Goal: Task Accomplishment & Management: Use online tool/utility

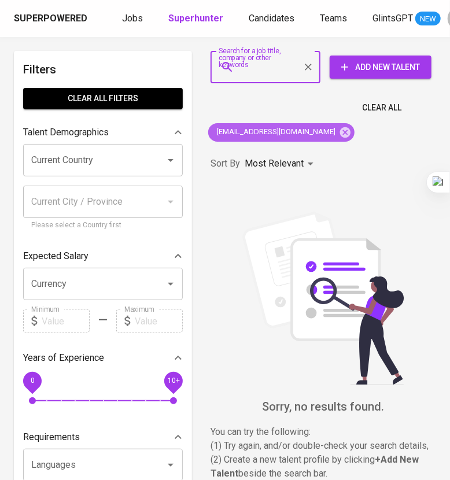
click at [339, 128] on icon at bounding box center [345, 132] width 13 height 13
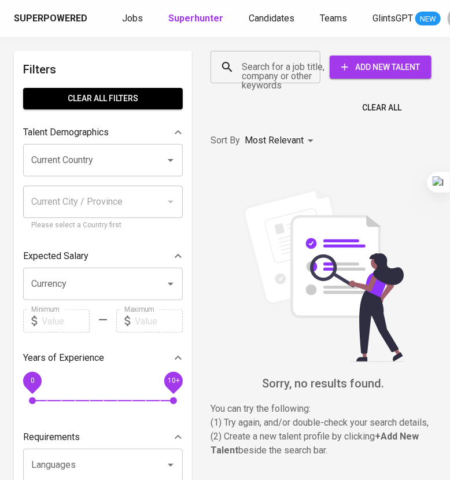
click at [264, 69] on input "Search for a job title, company or other keywords" at bounding box center [268, 67] width 59 height 22
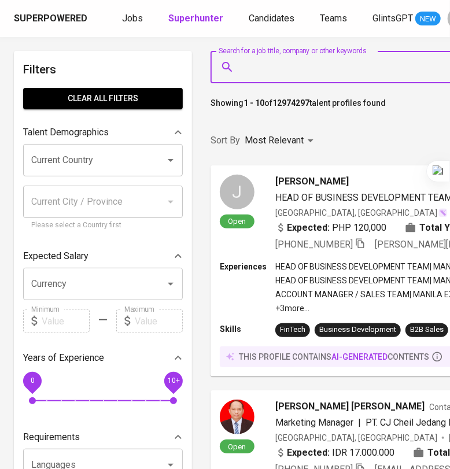
paste input "[EMAIL_ADDRESS][DOMAIN_NAME]"
type input "[EMAIL_ADDRESS][DOMAIN_NAME]"
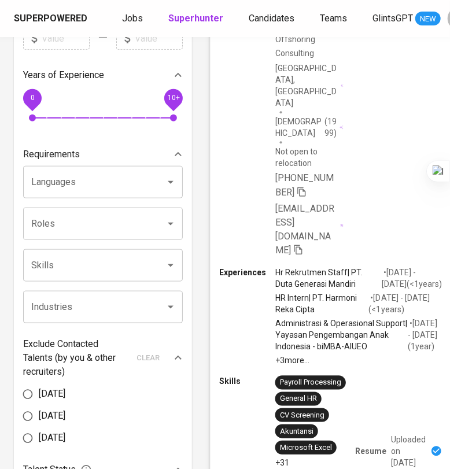
scroll to position [288, 0]
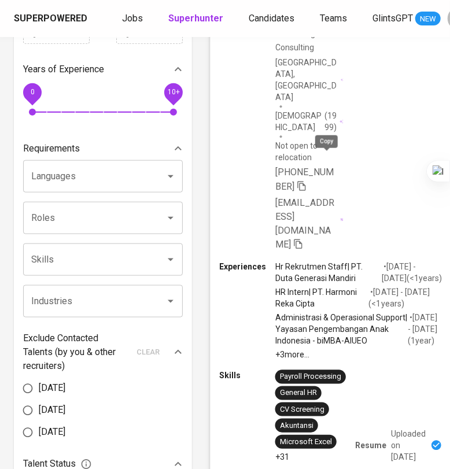
click at [305, 181] on icon "button" at bounding box center [301, 186] width 8 height 10
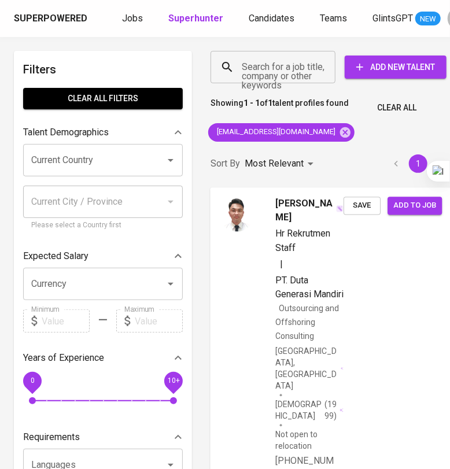
scroll to position [0, 6]
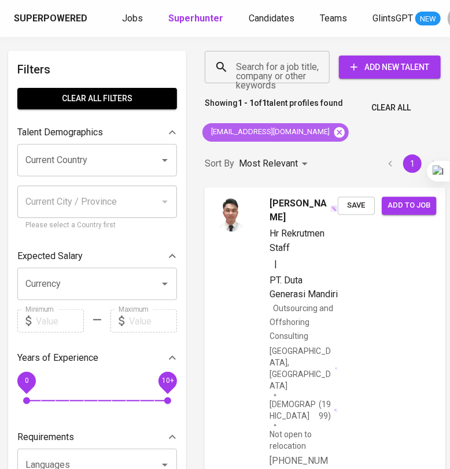
click at [334, 136] on icon at bounding box center [339, 132] width 10 height 10
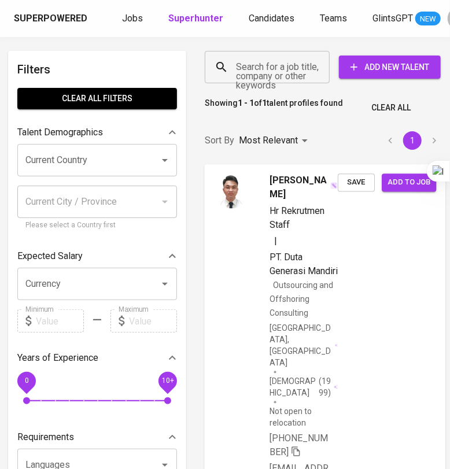
click at [281, 78] on div "Search for a job title, company or other keywords" at bounding box center [267, 67] width 125 height 32
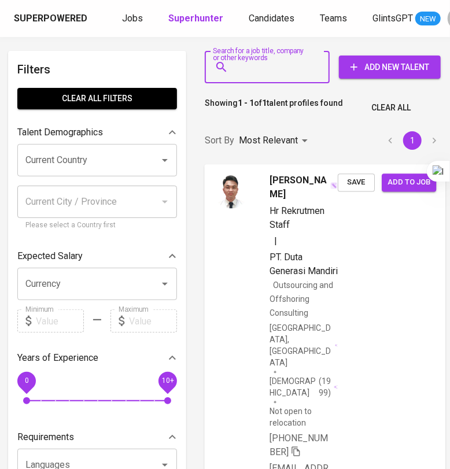
paste input "[EMAIL_ADDRESS][DOMAIN_NAME]"
type input "[EMAIL_ADDRESS][DOMAIN_NAME]"
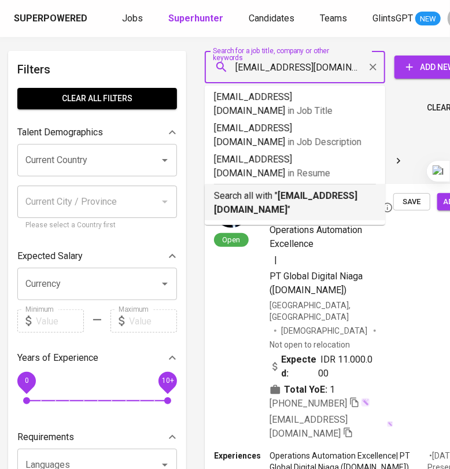
click at [291, 189] on p "Search all with " [EMAIL_ADDRESS][DOMAIN_NAME] "" at bounding box center [295, 203] width 162 height 28
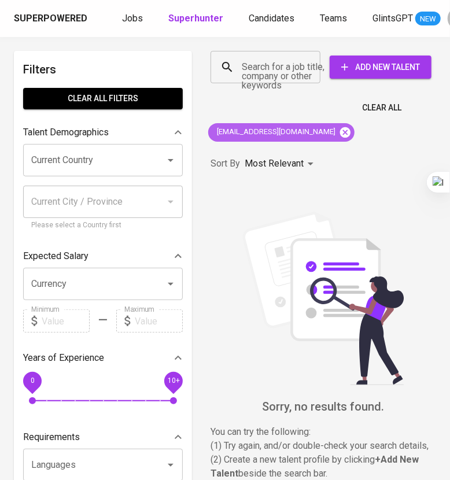
click at [339, 133] on icon at bounding box center [345, 132] width 13 height 13
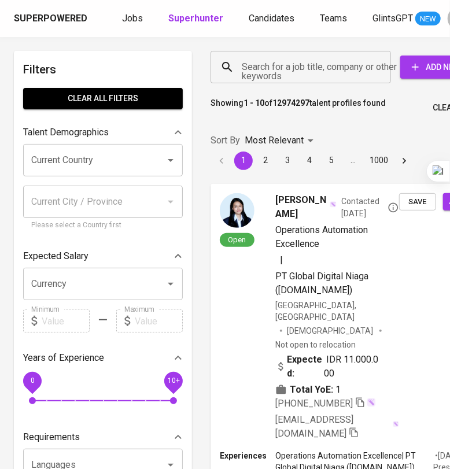
click at [261, 74] on input "Search for a job title, company or other keywords" at bounding box center [303, 67] width 129 height 22
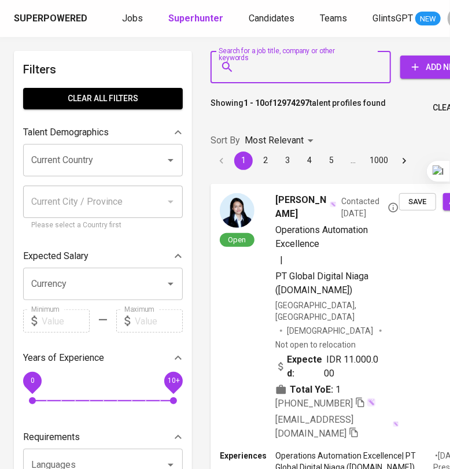
paste input "[EMAIL_ADDRESS][DOMAIN_NAME]"
type input "[EMAIL_ADDRESS][DOMAIN_NAME]"
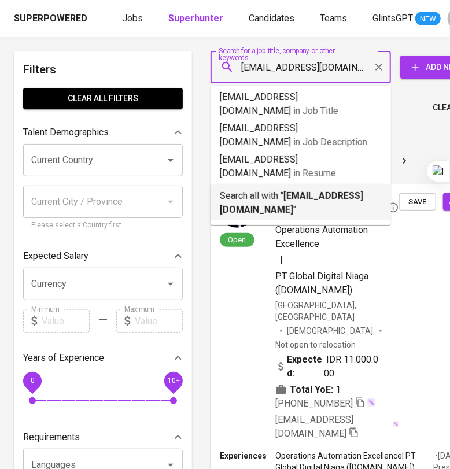
click at [301, 190] on b "[EMAIL_ADDRESS][DOMAIN_NAME]" at bounding box center [291, 202] width 143 height 25
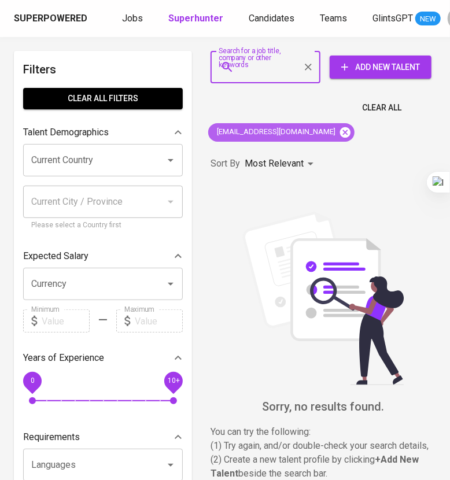
click at [340, 133] on icon at bounding box center [345, 132] width 10 height 10
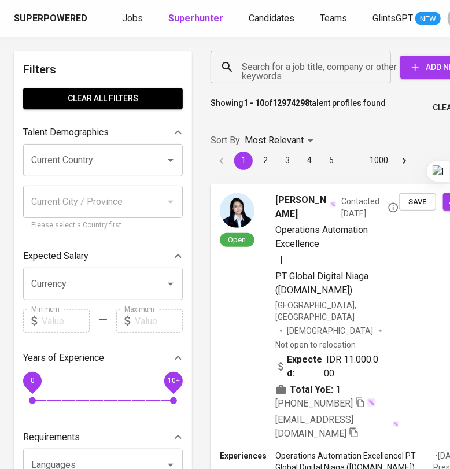
click at [298, 75] on input "Search for a job title, company or other keywords" at bounding box center [303, 67] width 129 height 22
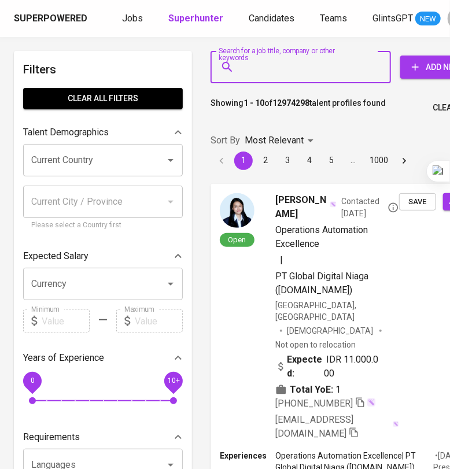
paste input "[EMAIL_ADDRESS][DOMAIN_NAME]"
type input "[EMAIL_ADDRESS][DOMAIN_NAME]"
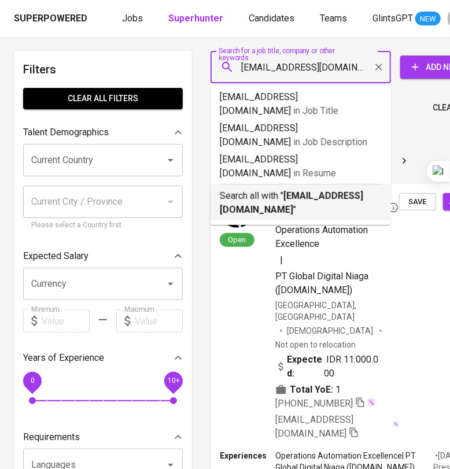
click at [318, 190] on b "[EMAIL_ADDRESS][DOMAIN_NAME]" at bounding box center [291, 202] width 143 height 25
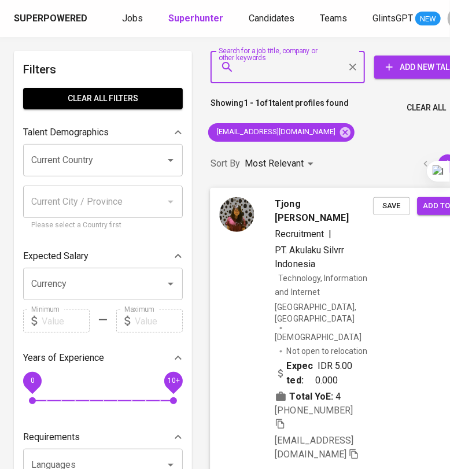
scroll to position [144, 0]
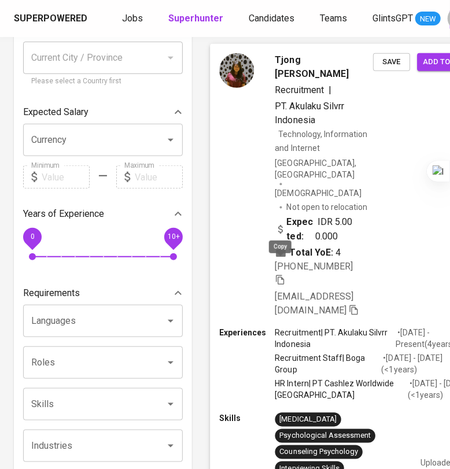
click at [280, 274] on icon "button" at bounding box center [280, 279] width 10 height 10
